Goal: Information Seeking & Learning: Learn about a topic

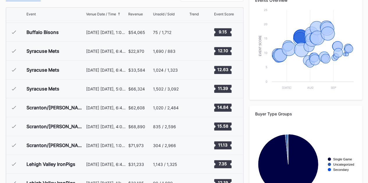
scroll to position [91, 0]
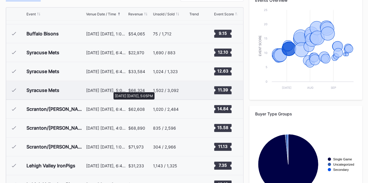
click at [110, 89] on div "[DATE] [DATE], 5:05PM" at bounding box center [106, 90] width 41 height 5
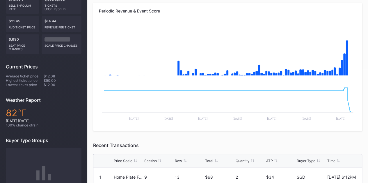
scroll to position [113, 0]
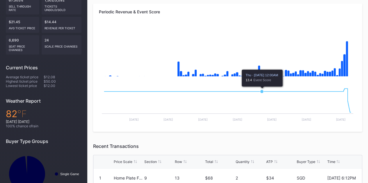
click at [337, 100] on rect "Chart title" at bounding box center [227, 105] width 257 height 44
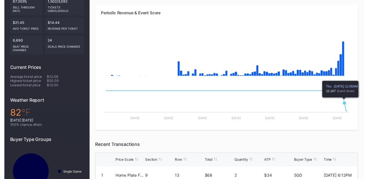
scroll to position [112, 0]
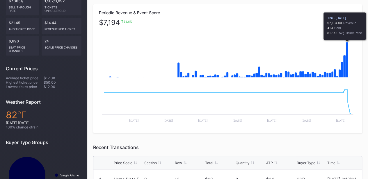
click at [347, 71] on icon "Chart title" at bounding box center [347, 59] width 2 height 35
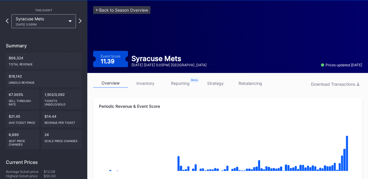
scroll to position [12, 0]
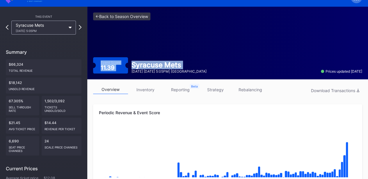
drag, startPoint x: 130, startPoint y: 76, endPoint x: 90, endPoint y: 36, distance: 57.0
click at [90, 36] on div "<- Back to Season Overview Event Score 11.39 Syracuse Mets [DATE] [DATE] 5:05PM…" at bounding box center [227, 43] width 281 height 73
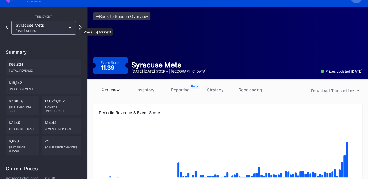
click at [79, 25] on icon at bounding box center [80, 27] width 3 height 6
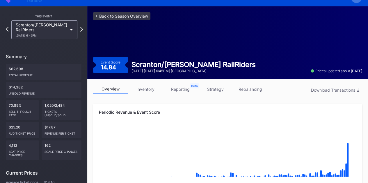
scroll to position [11, 0]
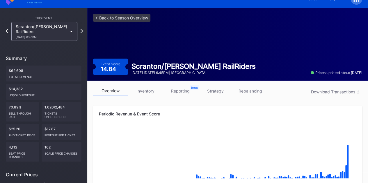
click at [81, 30] on div "This Event Scranton/[PERSON_NAME] RailRiders [DATE] 6:45PM Summary $62,608 Tota…" at bounding box center [43, 160] width 87 height 305
click at [80, 29] on icon at bounding box center [81, 31] width 3 height 6
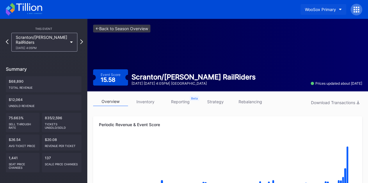
click at [319, 13] on button "WooSox Primary" at bounding box center [323, 9] width 46 height 11
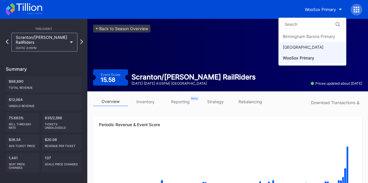
click at [303, 49] on div "[GEOGRAPHIC_DATA]" at bounding box center [312, 47] width 68 height 11
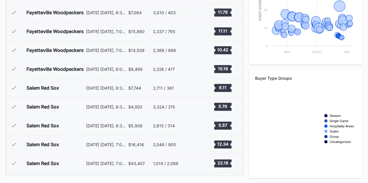
scroll to position [700, 0]
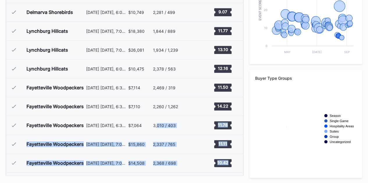
drag, startPoint x: 155, startPoint y: 131, endPoint x: 162, endPoint y: 197, distance: 66.9
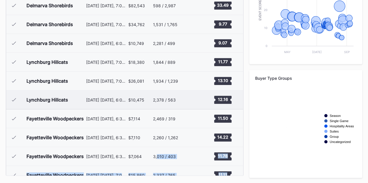
scroll to position [661, 0]
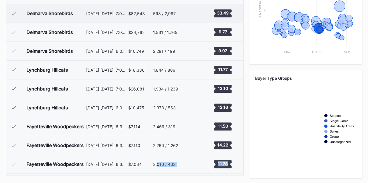
click at [124, 18] on div "[DATE] [DATE], 7:05PM" at bounding box center [106, 13] width 41 height 19
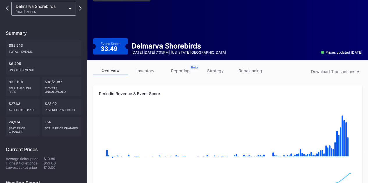
scroll to position [31, 0]
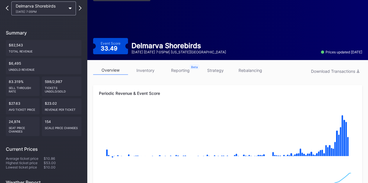
click at [214, 134] on rect "Chart title" at bounding box center [227, 135] width 257 height 58
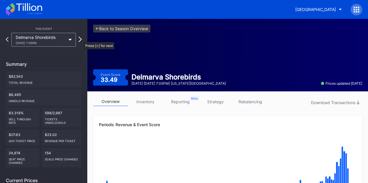
click at [81, 39] on icon at bounding box center [80, 40] width 3 height 6
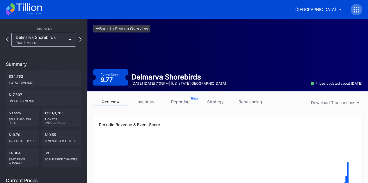
click at [81, 39] on icon at bounding box center [80, 39] width 3 height 5
click at [291, 7] on button "[GEOGRAPHIC_DATA]" at bounding box center [318, 9] width 55 height 11
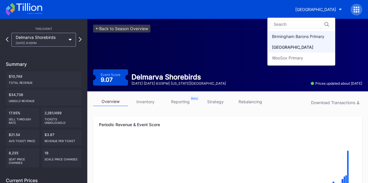
click at [283, 37] on div "Birmingham Barons Primary" at bounding box center [298, 36] width 52 height 5
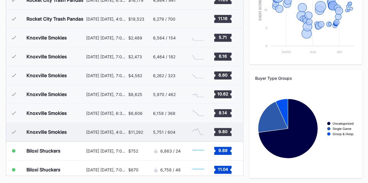
scroll to position [529, 0]
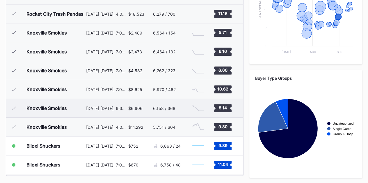
click at [125, 104] on div "Knoxville Smokies [DATE] [DATE], 6:30PM $6,606 6,158 / 368 Created with Highcha…" at bounding box center [124, 108] width 237 height 19
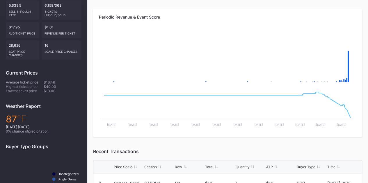
scroll to position [109, 0]
